Goal: Task Accomplishment & Management: Use online tool/utility

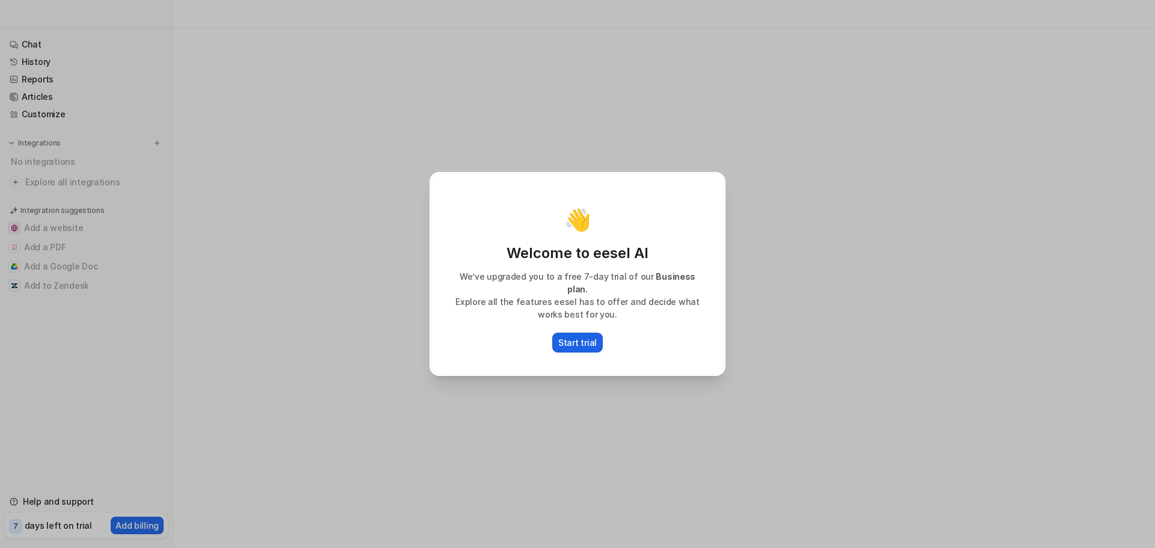
click at [586, 336] on p "Start trial" at bounding box center [577, 342] width 38 height 13
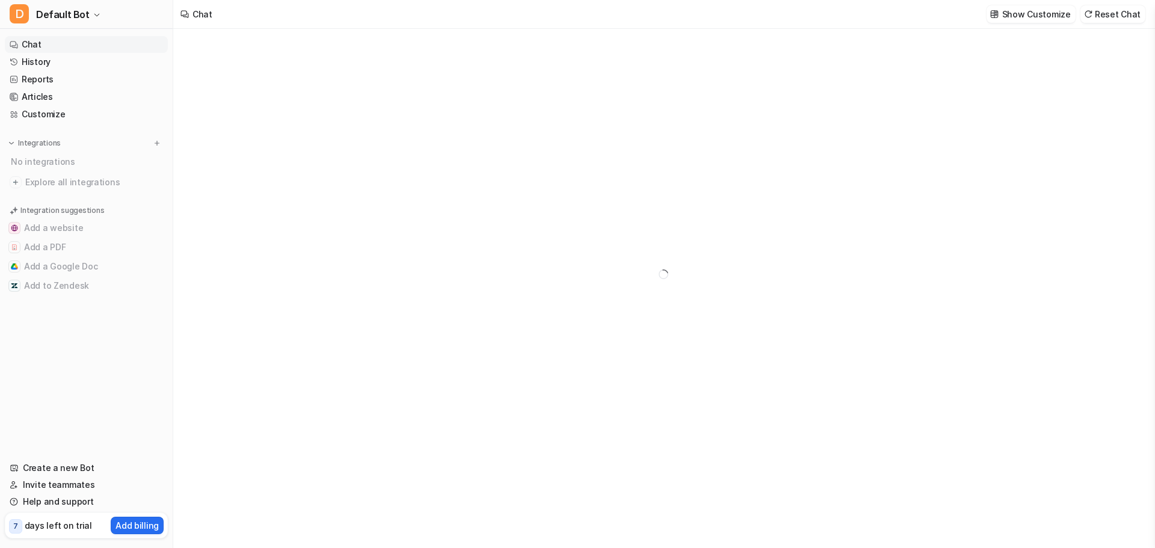
type textarea "**********"
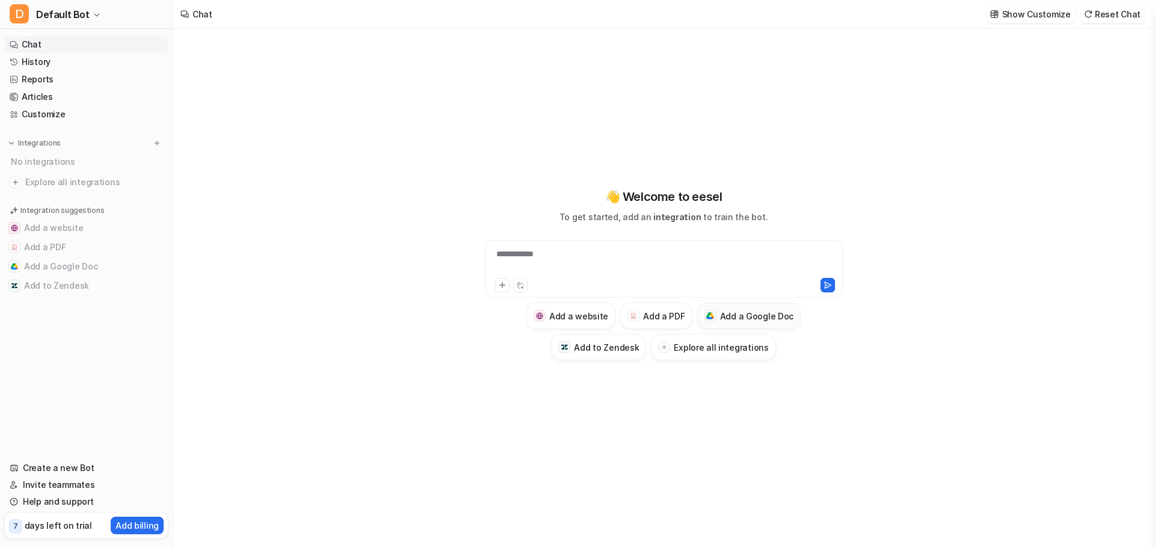
click at [742, 312] on h3 "Add a Google Doc" at bounding box center [757, 316] width 74 height 13
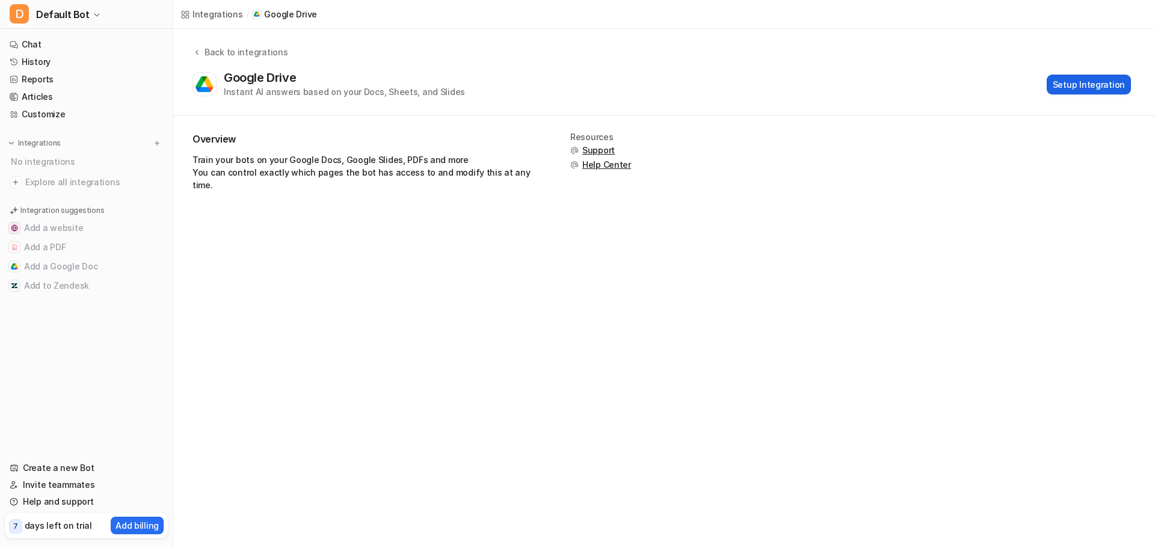
click at [1066, 88] on button "Setup Integration" at bounding box center [1089, 85] width 84 height 20
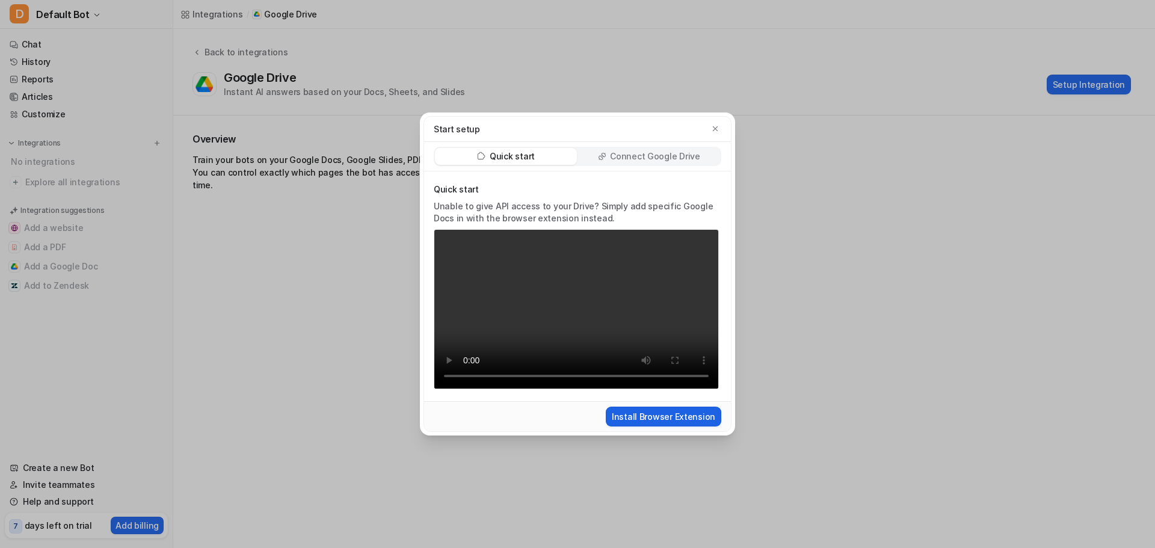
click at [686, 410] on button "Install Browser Extension" at bounding box center [663, 417] width 115 height 20
click at [667, 155] on p "Connect Google Drive" at bounding box center [655, 156] width 90 height 12
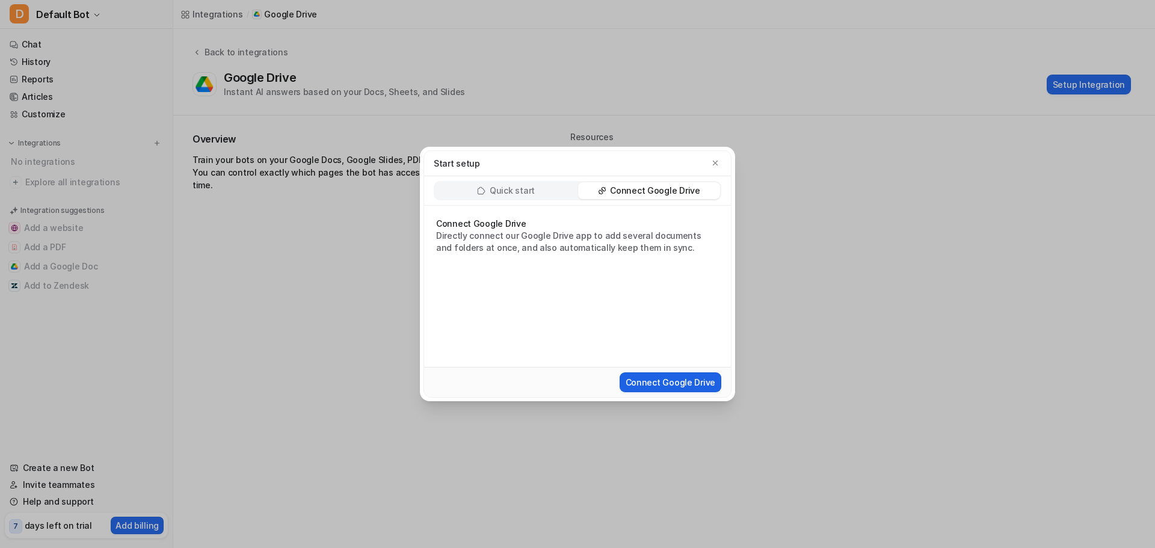
click at [665, 377] on button "Connect Google Drive" at bounding box center [671, 382] width 102 height 20
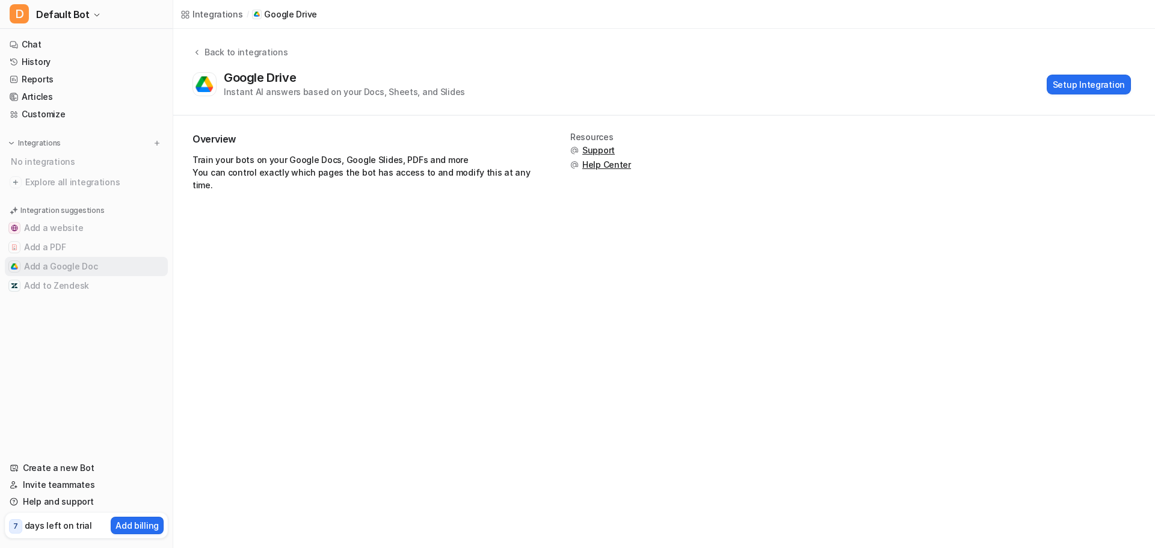
click at [66, 260] on button "Add a Google Doc" at bounding box center [86, 266] width 163 height 19
click at [85, 268] on button "Add a Google Doc" at bounding box center [86, 266] width 163 height 19
click at [1104, 84] on button "Setup Integration" at bounding box center [1089, 85] width 84 height 20
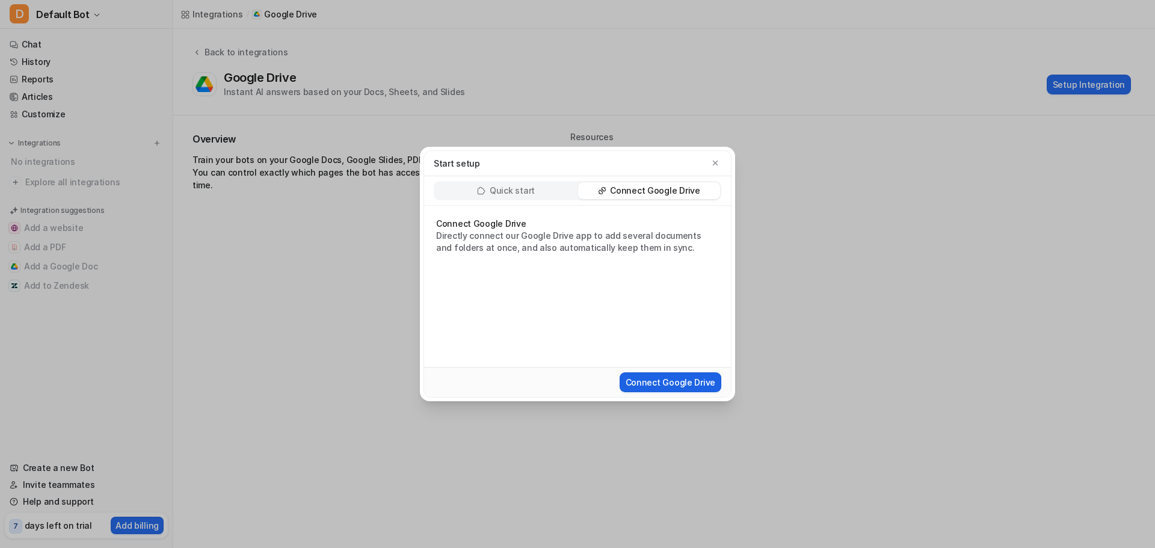
click at [667, 383] on button "Connect Google Drive" at bounding box center [671, 382] width 102 height 20
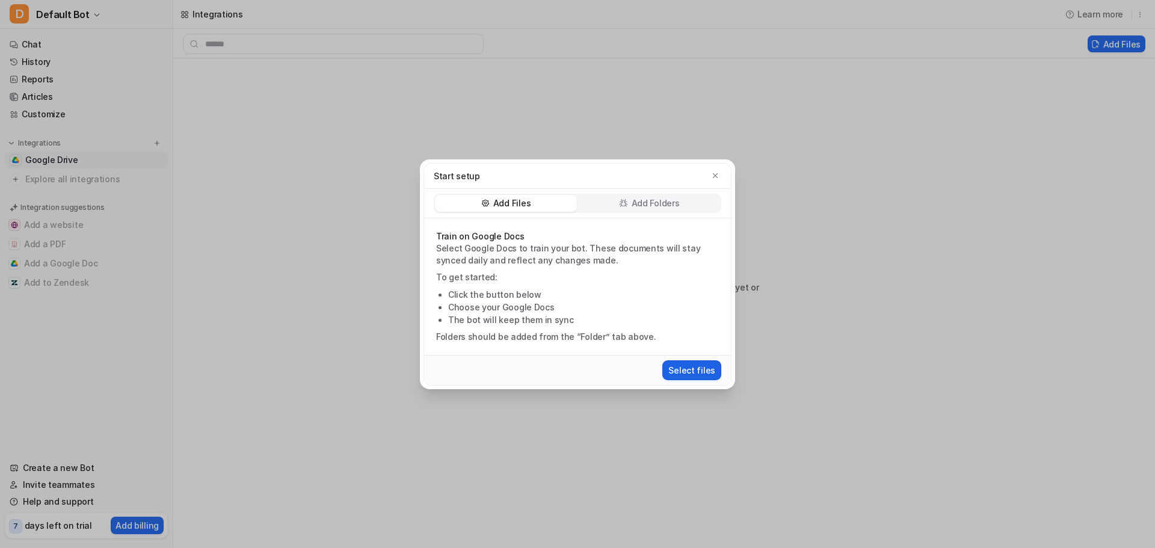
click at [688, 369] on button "Select files" at bounding box center [691, 370] width 59 height 20
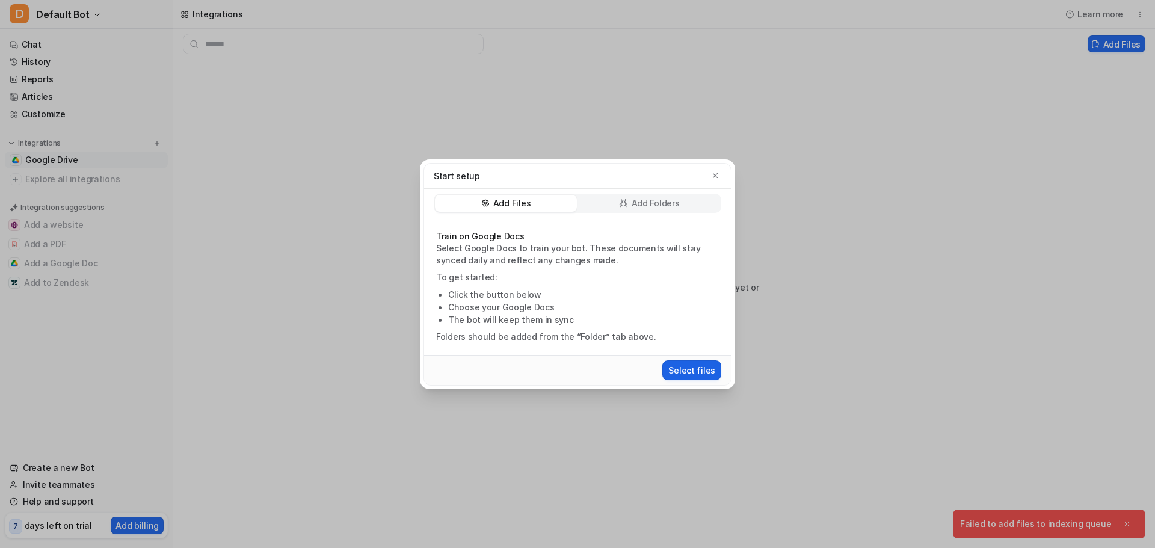
click at [693, 369] on button "Select files" at bounding box center [691, 370] width 59 height 20
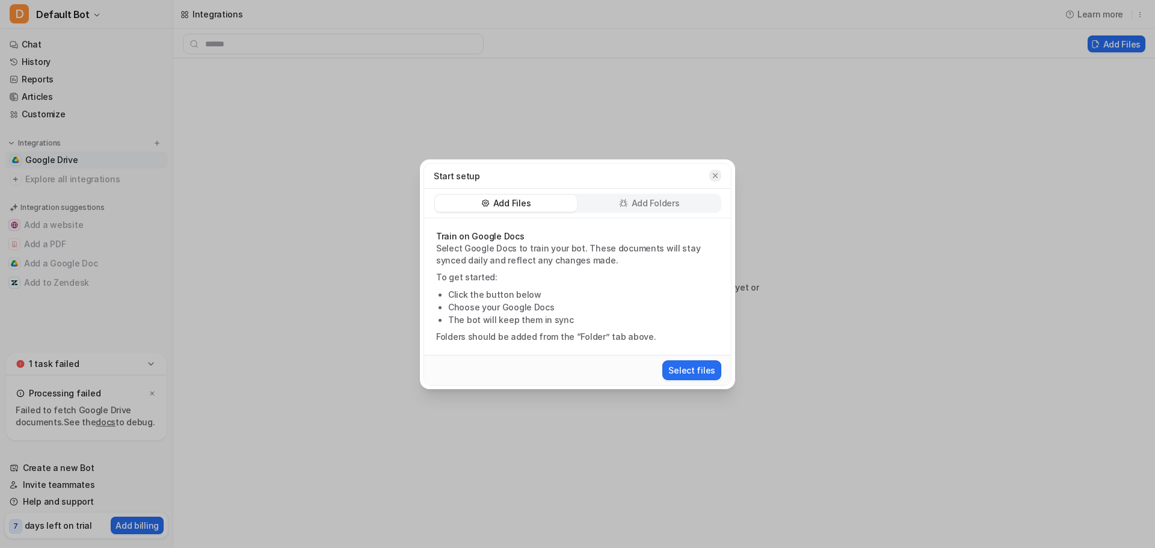
click at [713, 171] on icon "button" at bounding box center [715, 175] width 8 height 8
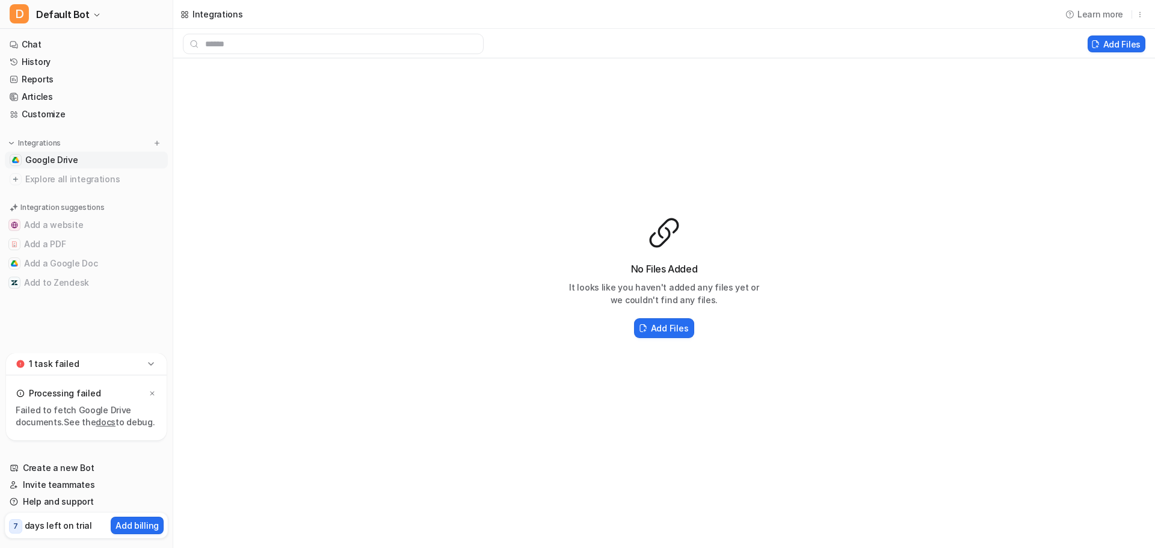
drag, startPoint x: 104, startPoint y: 425, endPoint x: 114, endPoint y: 426, distance: 9.8
click at [104, 425] on link "docs" at bounding box center [106, 422] width 20 height 10
click at [57, 161] on span "Google Drive" at bounding box center [49, 160] width 48 height 12
click at [1115, 47] on button "Add Files" at bounding box center [1119, 43] width 54 height 17
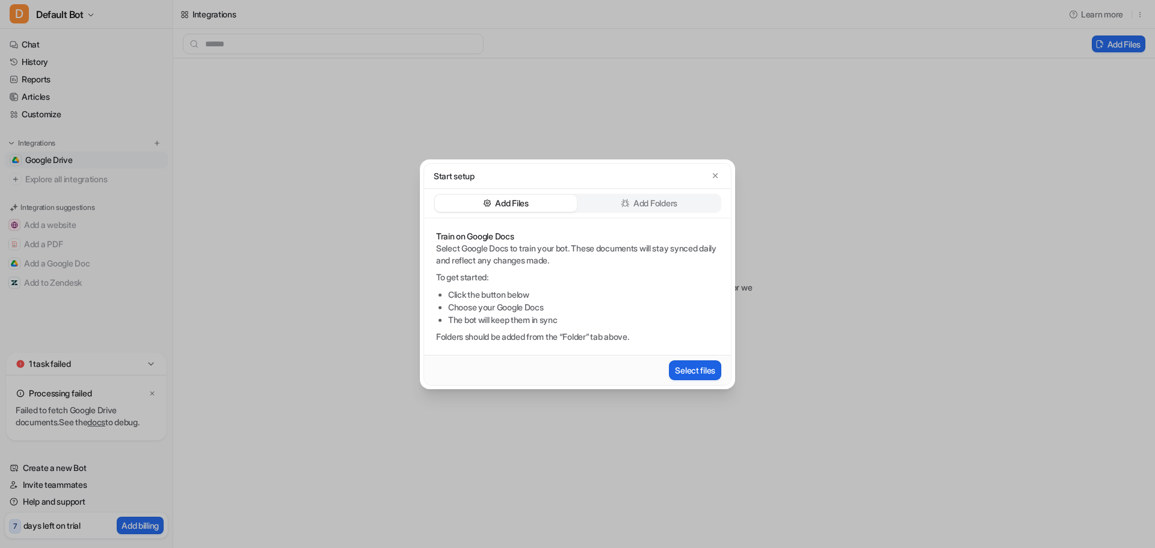
click at [698, 370] on button "Select files" at bounding box center [695, 370] width 52 height 20
click at [716, 174] on icon "button" at bounding box center [715, 175] width 8 height 8
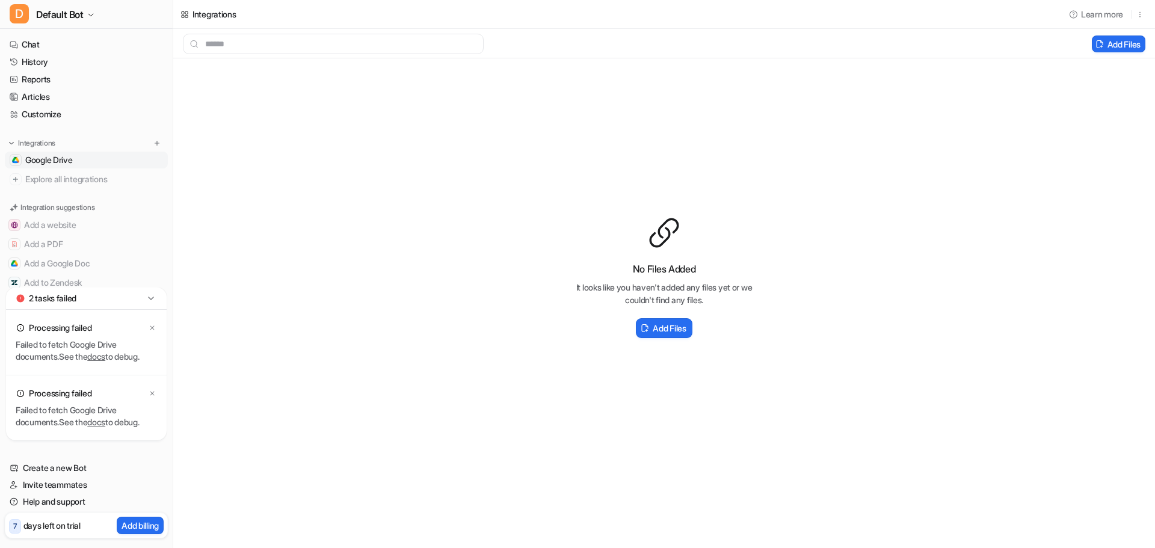
click at [98, 356] on link "docs" at bounding box center [96, 356] width 18 height 10
click at [74, 153] on link "Google Drive" at bounding box center [86, 160] width 163 height 17
click at [73, 160] on span "Google Drive" at bounding box center [49, 160] width 48 height 12
click at [152, 328] on icon at bounding box center [152, 328] width 4 height 4
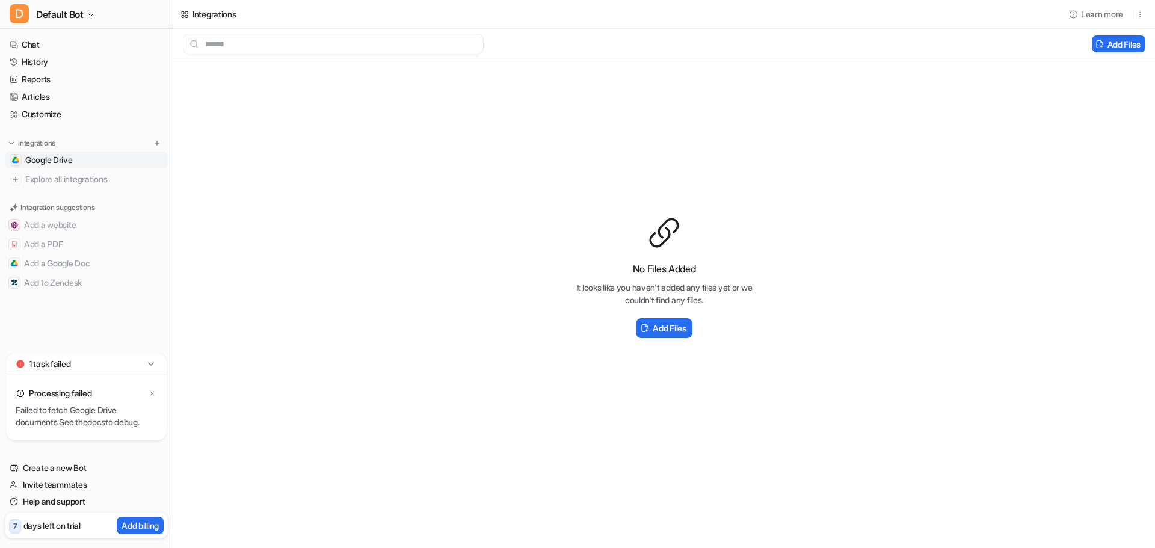
click at [150, 388] on div "Processing failed" at bounding box center [86, 393] width 141 height 17
click at [151, 392] on icon at bounding box center [152, 394] width 4 height 4
click at [673, 331] on h2 "Add Files" at bounding box center [669, 328] width 33 height 13
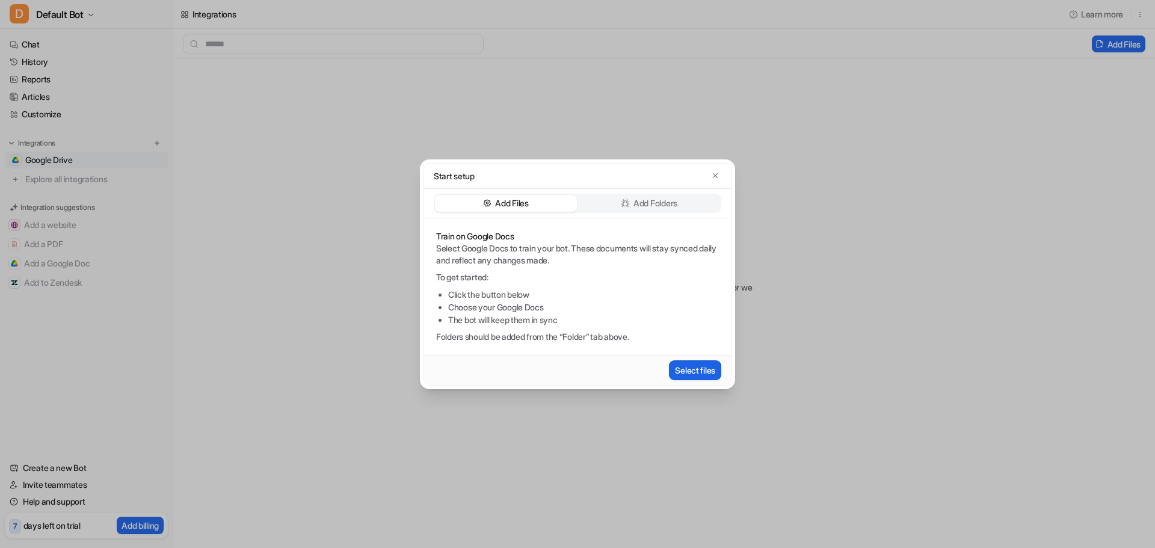
click at [697, 366] on button "Select files" at bounding box center [695, 370] width 52 height 20
click at [715, 173] on icon "button" at bounding box center [715, 175] width 8 height 8
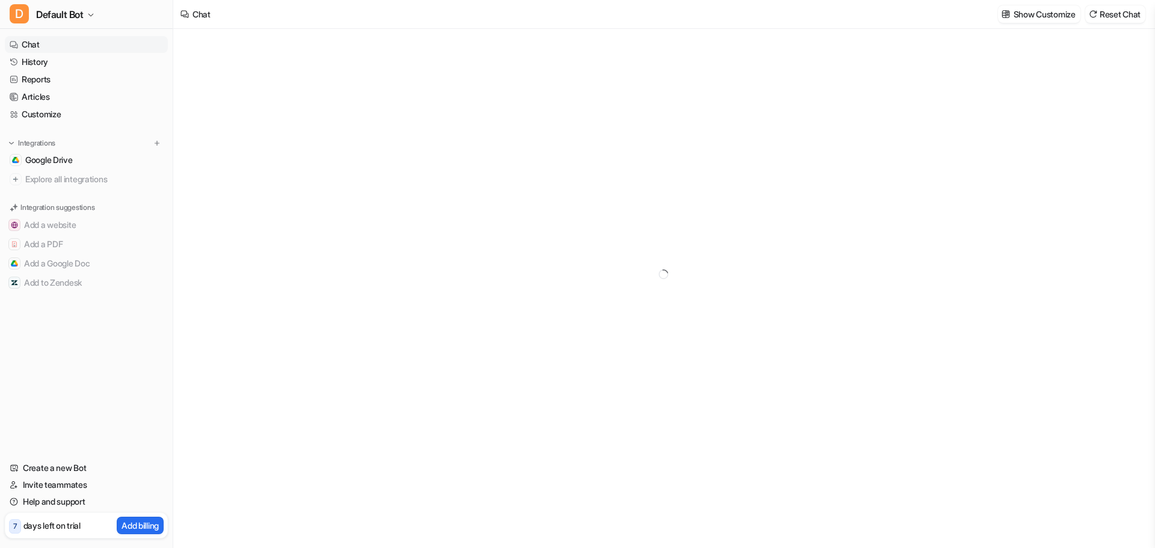
type textarea "**********"
click at [97, 161] on link "Google Drive" at bounding box center [86, 160] width 163 height 17
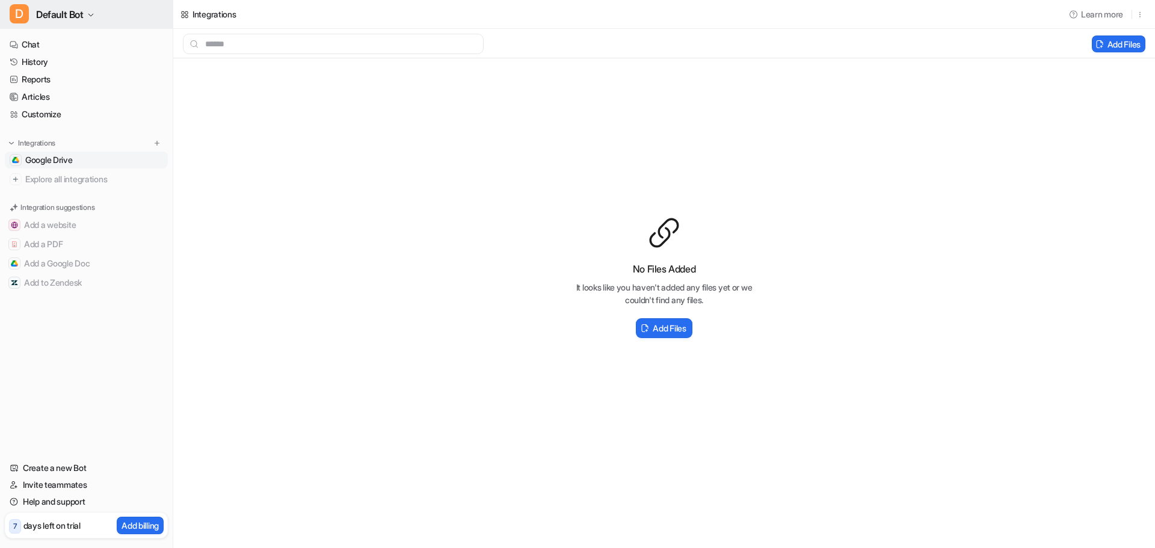
click at [45, 7] on span "Default Bot" at bounding box center [60, 14] width 48 height 17
